Goal: Task Accomplishment & Management: Complete application form

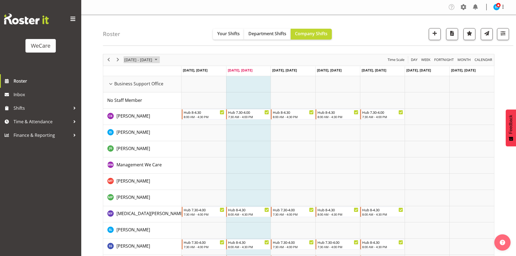
click at [135, 62] on span "[DATE] - [DATE]" at bounding box center [138, 59] width 29 height 7
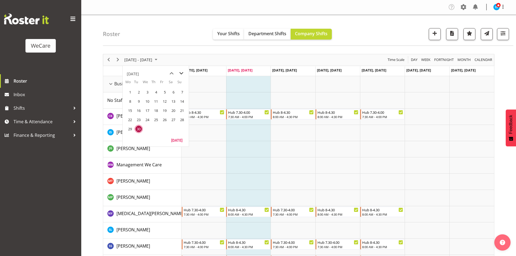
click at [184, 74] on span "next month" at bounding box center [180, 73] width 9 height 10
click at [146, 119] on span "22" at bounding box center [147, 120] width 8 height 8
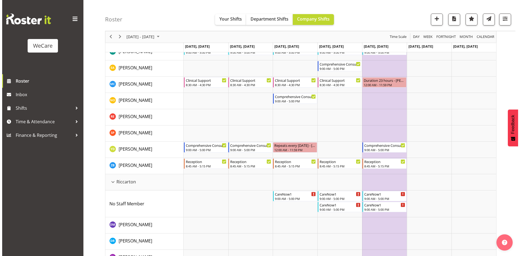
scroll to position [1052, 0]
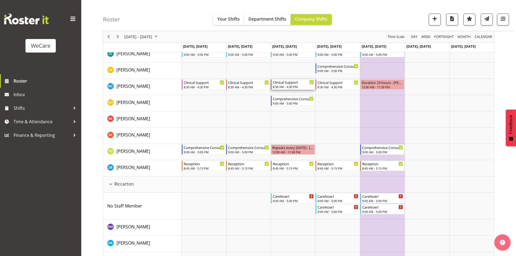
click at [290, 86] on div "8:30 AM - 4:30 PM" at bounding box center [293, 86] width 41 height 4
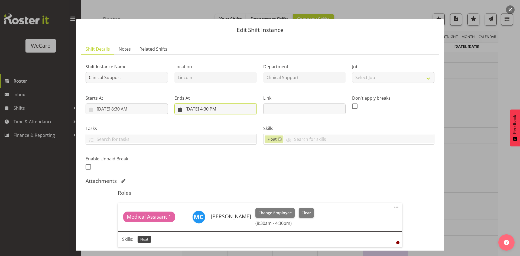
click at [211, 110] on input "[DATE] 4:30 PM" at bounding box center [215, 108] width 82 height 11
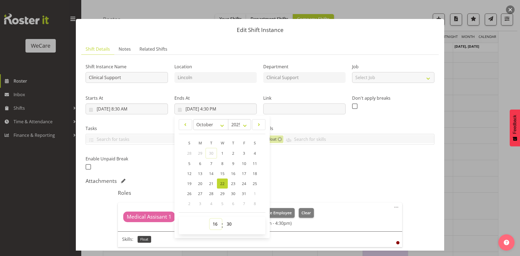
click at [212, 222] on select "00 01 02 03 04 05 06 07 08 09 10 11 12 13 14 15 16 17 18 19 20 21 22 23" at bounding box center [215, 223] width 12 height 11
select select "12"
click at [306, 191] on h5 "Roles" at bounding box center [260, 192] width 284 height 6
type input "[DATE] 12:30 PM"
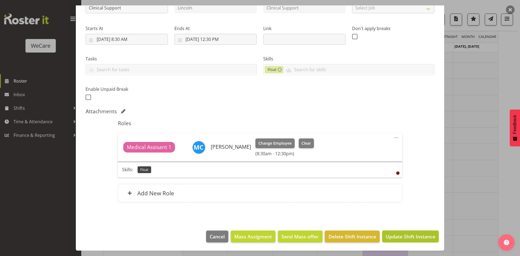
click at [418, 238] on span "Update Shift Instance" at bounding box center [410, 236] width 50 height 7
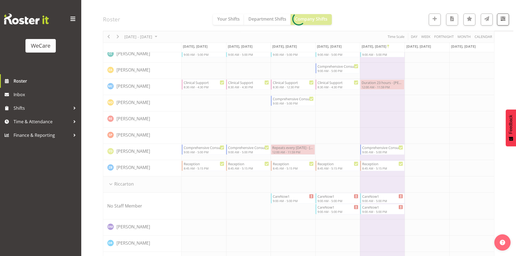
scroll to position [1117, 0]
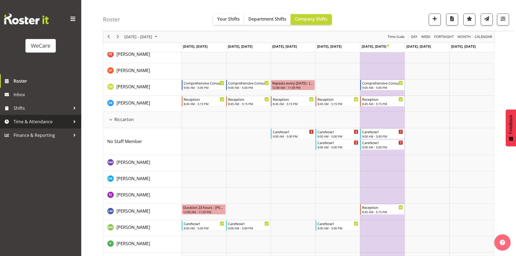
click at [42, 126] on link "Time & Attendance" at bounding box center [40, 122] width 81 height 14
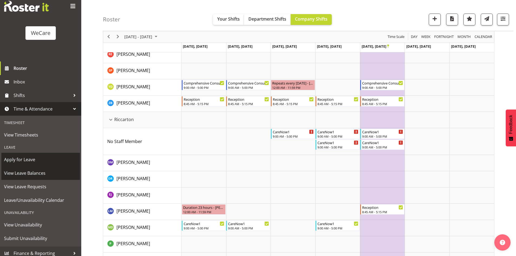
scroll to position [17, 0]
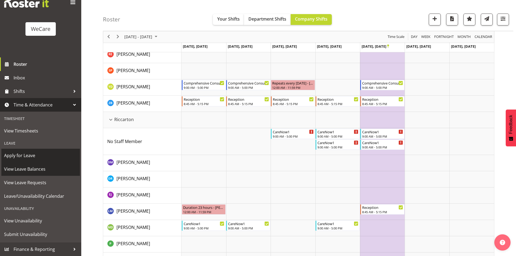
click at [21, 155] on span "Apply for Leave" at bounding box center [40, 155] width 73 height 8
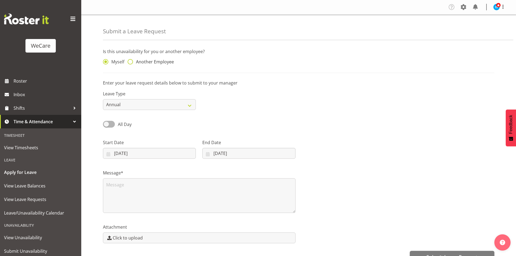
click at [156, 64] on span "Another Employee" at bounding box center [153, 61] width 41 height 5
click at [131, 64] on input "Another Employee" at bounding box center [129, 62] width 4 height 4
radio input "true"
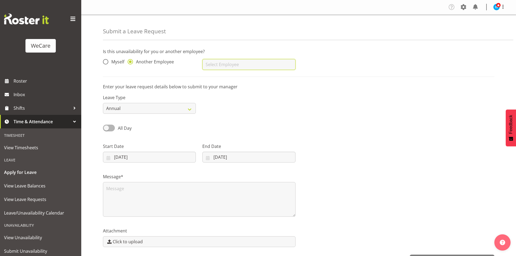
click at [245, 67] on input "text" at bounding box center [248, 64] width 93 height 11
click at [233, 75] on link "[PERSON_NAME]" at bounding box center [248, 78] width 93 height 10
type input "[PERSON_NAME]"
click at [111, 126] on span at bounding box center [109, 128] width 12 height 7
click at [106, 126] on input "All Day" at bounding box center [105, 128] width 4 height 4
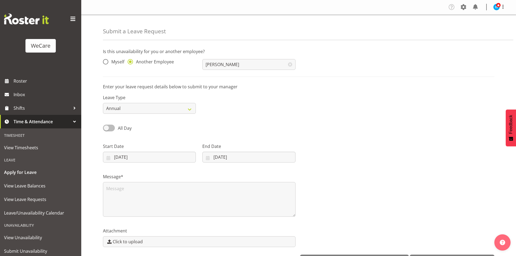
checkbox input "true"
click at [124, 154] on input "30/09/2025" at bounding box center [149, 157] width 93 height 11
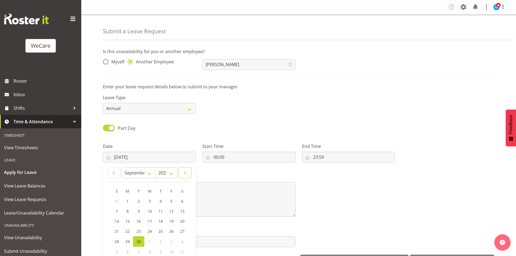
click at [181, 174] on link at bounding box center [184, 172] width 13 height 11
click at [183, 173] on span at bounding box center [185, 172] width 6 height 6
click at [112, 171] on span at bounding box center [114, 172] width 6 height 6
select select "9"
click at [146, 232] on link "22" at bounding box center [149, 232] width 11 height 10
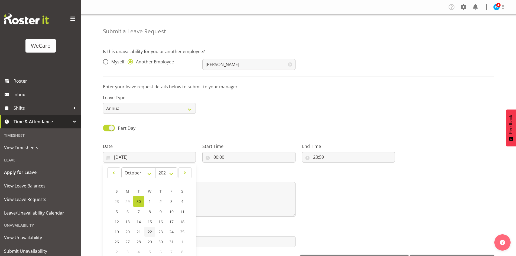
type input "22/10/2025"
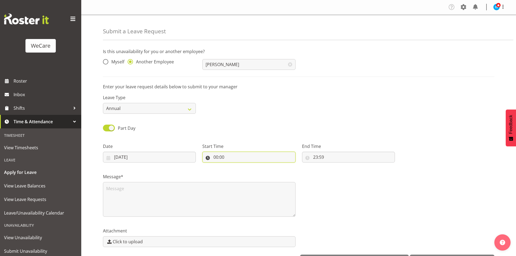
click at [219, 155] on input "00:00" at bounding box center [248, 157] width 93 height 11
click at [237, 171] on select "00 01 02 03 04 05 06 07 08 09 10 11 12 13 14 15 16 17 18 19 20 21 22 23" at bounding box center [239, 171] width 12 height 11
select select "12"
click at [233, 166] on select "00 01 02 03 04 05 06 07 08 09 10 11 12 13 14 15 16 17 18 19 20 21 22 23" at bounding box center [239, 171] width 12 height 11
type input "12:00"
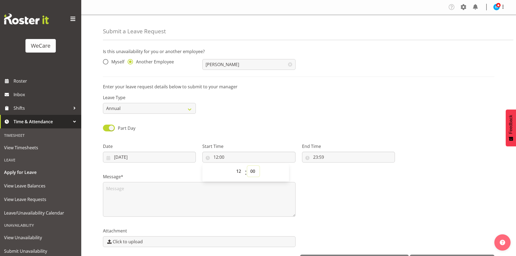
click at [253, 171] on select "00 01 02 03 04 05 06 07 08 09 10 11 12 13 14 15 16 17 18 19 20 21 22 23 24 25 2…" at bounding box center [253, 171] width 12 height 11
select select "30"
type input "12:30"
click at [312, 160] on input "23:59" at bounding box center [348, 157] width 93 height 11
drag, startPoint x: 332, startPoint y: 167, endPoint x: 335, endPoint y: 171, distance: 5.4
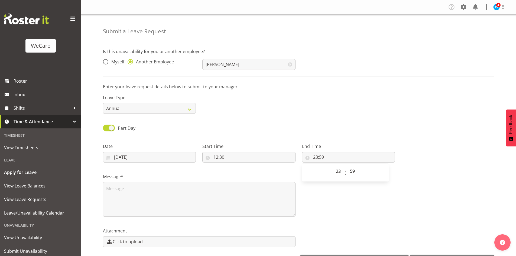
click at [332, 167] on div "00 01 02 03 04 05 06 07 08 09 10 11 12 13 14 15 16 17 18 19 20 21 22 23" at bounding box center [338, 173] width 12 height 14
click at [335, 170] on select "00 01 02 03 04 05 06 07 08 09 10 11 12 13 14 15 16 17 18 19 20 21 22 23" at bounding box center [339, 171] width 12 height 11
select select "16"
click at [333, 166] on select "00 01 02 03 04 05 06 07 08 09 10 11 12 13 14 15 16 17 18 19 20 21 22 23" at bounding box center [339, 171] width 12 height 11
type input "16:59"
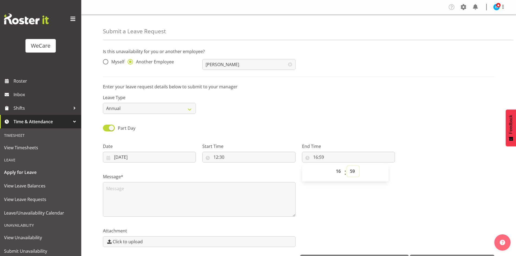
select select "0"
type input "16:00"
select select "2"
type input "16:02"
click at [353, 169] on select "00 01 02 03 04 05 06 07 08 09 10 11 12 13 14 15 16 17 18 19 20 21 22 23 24 25 2…" at bounding box center [353, 171] width 12 height 11
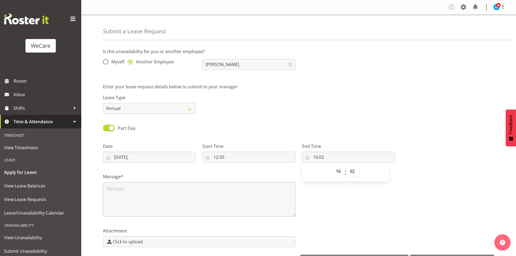
select select "30"
type input "16:30"
click at [143, 188] on textarea at bounding box center [199, 199] width 192 height 35
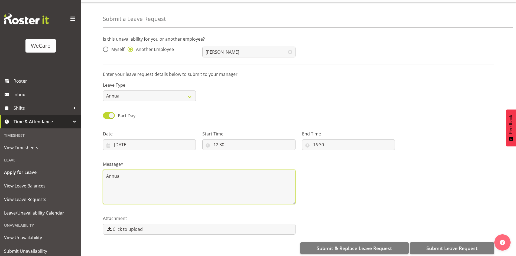
scroll to position [19, 0]
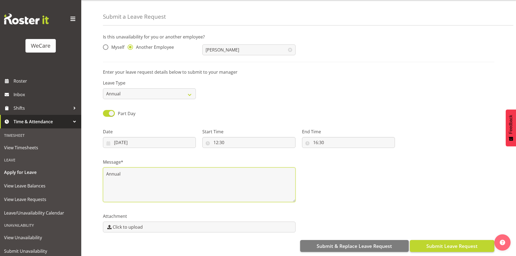
type textarea "Annual"
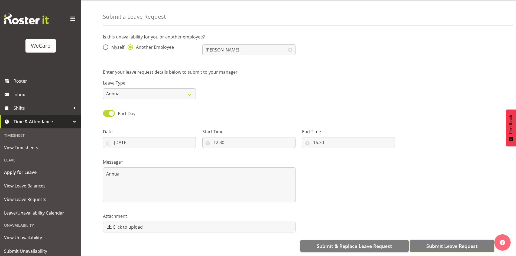
drag, startPoint x: 447, startPoint y: 246, endPoint x: 442, endPoint y: 244, distance: 5.6
click at [447, 246] on button "Submit Leave Request" at bounding box center [452, 246] width 84 height 12
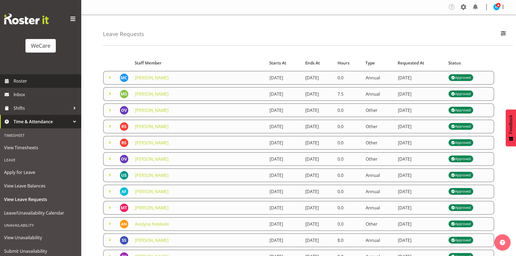
click at [58, 78] on span "Roster" at bounding box center [46, 81] width 65 height 8
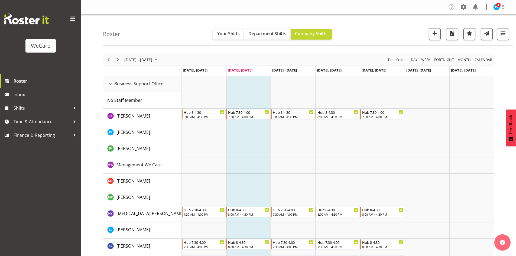
click at [145, 55] on div "[DATE] - [DATE]" at bounding box center [141, 59] width 38 height 11
click at [180, 71] on span "next month" at bounding box center [180, 73] width 9 height 10
click at [143, 117] on td "22" at bounding box center [147, 119] width 9 height 9
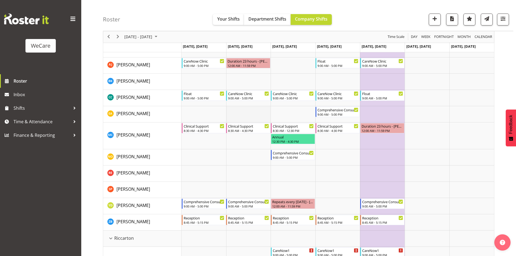
scroll to position [1001, 0]
